Goal: Transaction & Acquisition: Purchase product/service

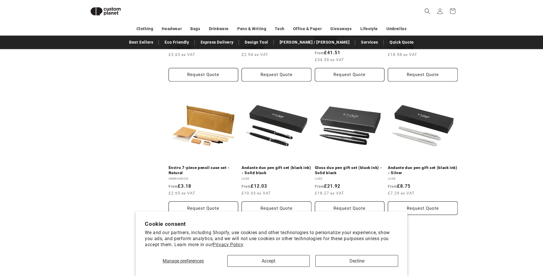
scroll to position [365, 0]
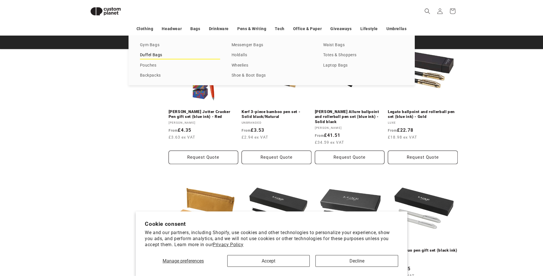
click at [151, 55] on link "Duffel Bags" at bounding box center [180, 55] width 80 height 8
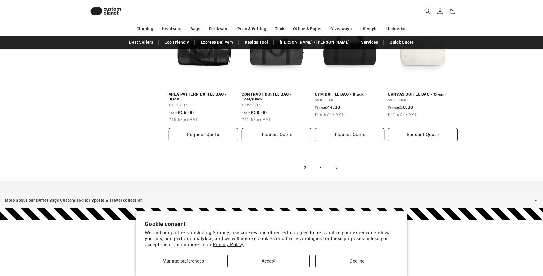
scroll to position [651, 0]
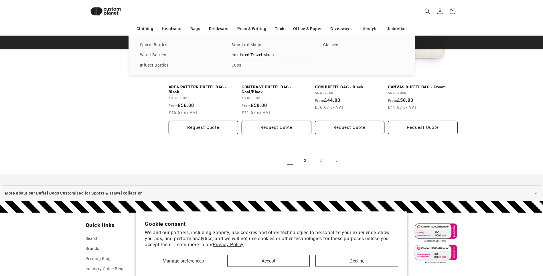
click at [253, 58] on link "Insulated Travel Mugs" at bounding box center [272, 55] width 80 height 8
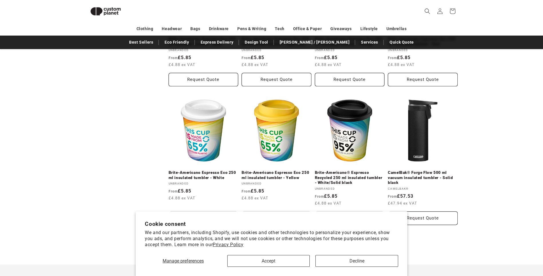
scroll to position [565, 0]
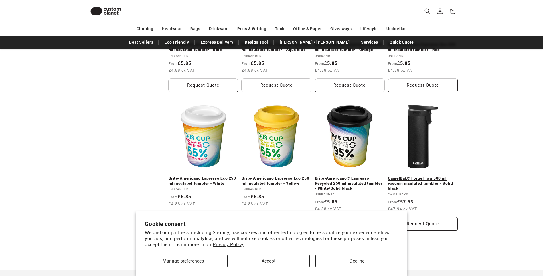
click at [453, 179] on link "CamelBak® Forge Flow 500 ml vacuum insulated tumbler - Solid black" at bounding box center [423, 183] width 70 height 15
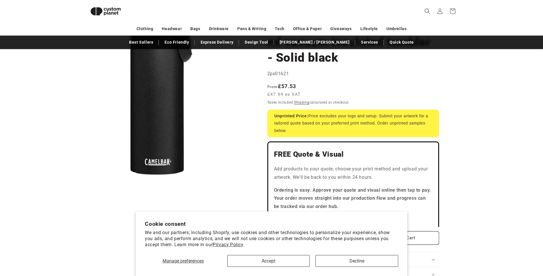
scroll to position [78, 0]
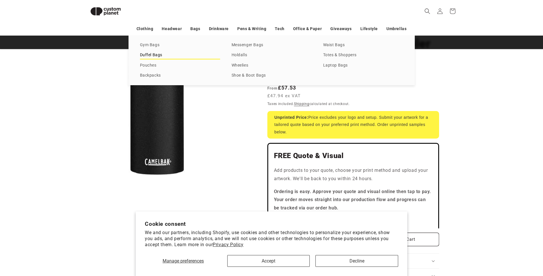
click at [156, 56] on link "Duffel Bags" at bounding box center [180, 55] width 80 height 8
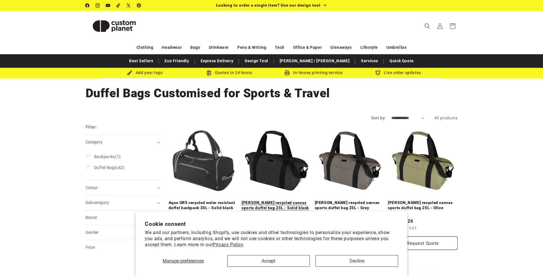
click at [282, 200] on link "Joey GRS recycled canvas sports duffel bag 25L - Solid black" at bounding box center [277, 205] width 70 height 10
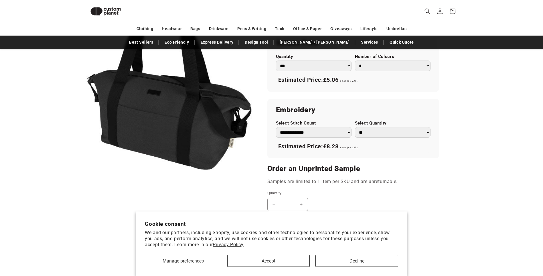
scroll to position [336, 0]
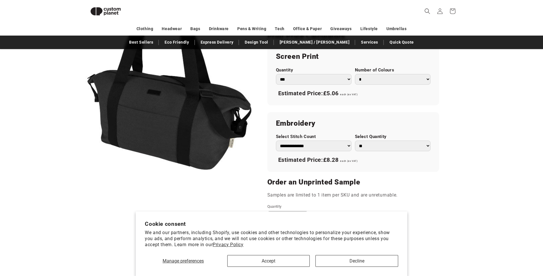
click at [351, 148] on select "**********" at bounding box center [314, 145] width 76 height 11
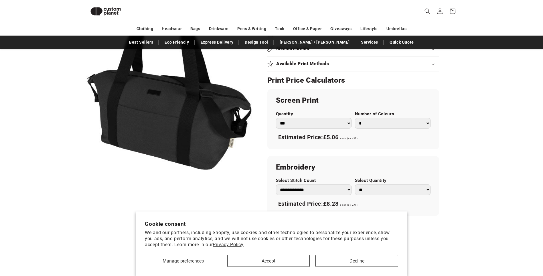
scroll to position [279, 0]
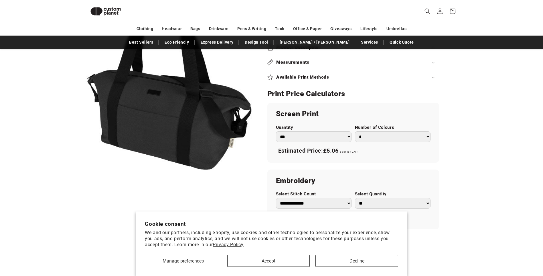
click at [338, 137] on select "*** *** *** **** **** **** ***** *****" at bounding box center [314, 136] width 76 height 11
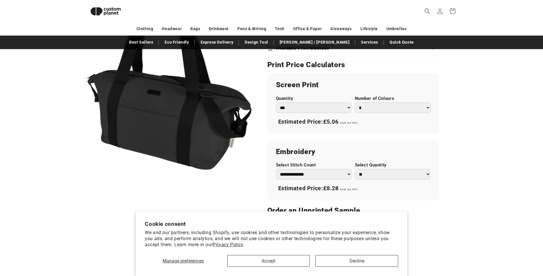
scroll to position [307, 0]
click at [321, 105] on select "*** *** *** **** **** **** ***** *****" at bounding box center [314, 108] width 76 height 11
click at [283, 259] on button "Accept" at bounding box center [268, 261] width 82 height 12
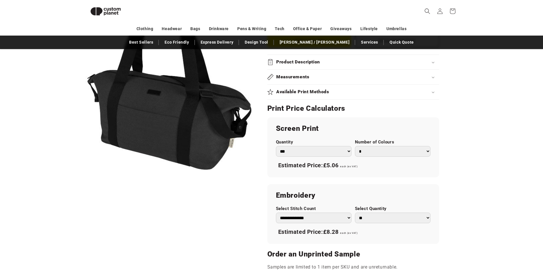
scroll to position [186, 0]
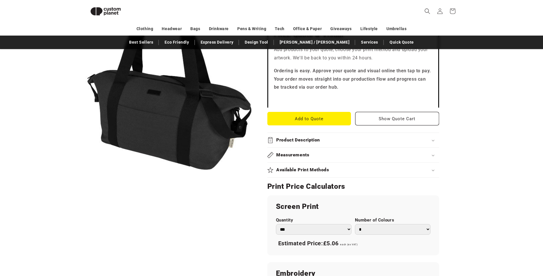
click at [318, 150] on summary "Measurements" at bounding box center [354, 155] width 172 height 15
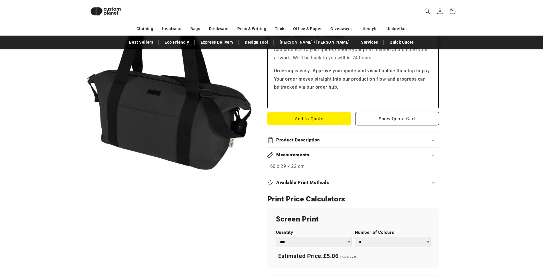
click at [318, 150] on summary "Measurements" at bounding box center [354, 155] width 172 height 15
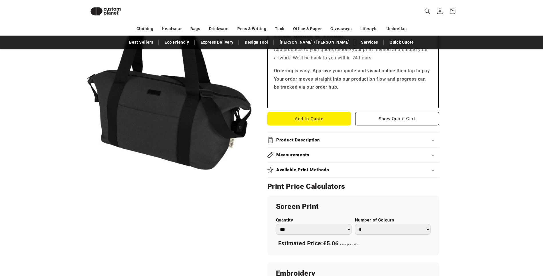
click at [319, 140] on h2 "Product Description" at bounding box center [298, 140] width 44 height 6
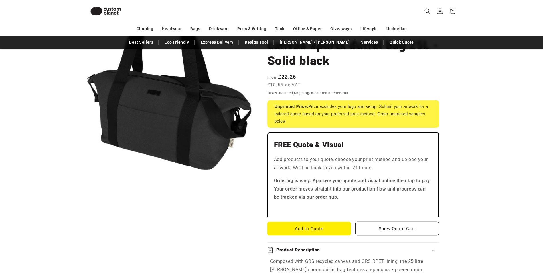
scroll to position [14, 0]
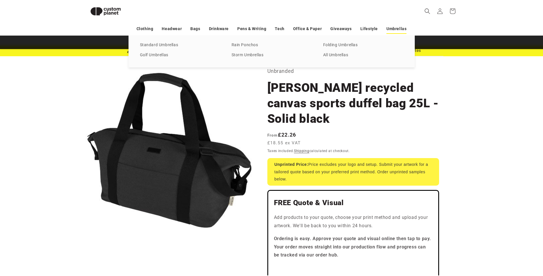
click at [397, 30] on link "Umbrellas" at bounding box center [397, 29] width 20 height 10
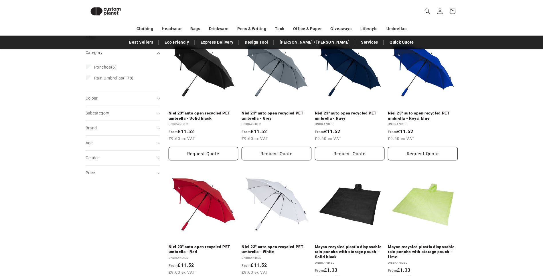
scroll to position [50, 0]
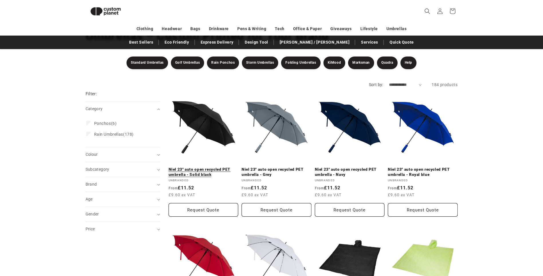
click at [202, 177] on link "Niel 23" auto open recycled PET umbrella - Solid black" at bounding box center [204, 172] width 70 height 10
